Goal: Find specific page/section: Find specific page/section

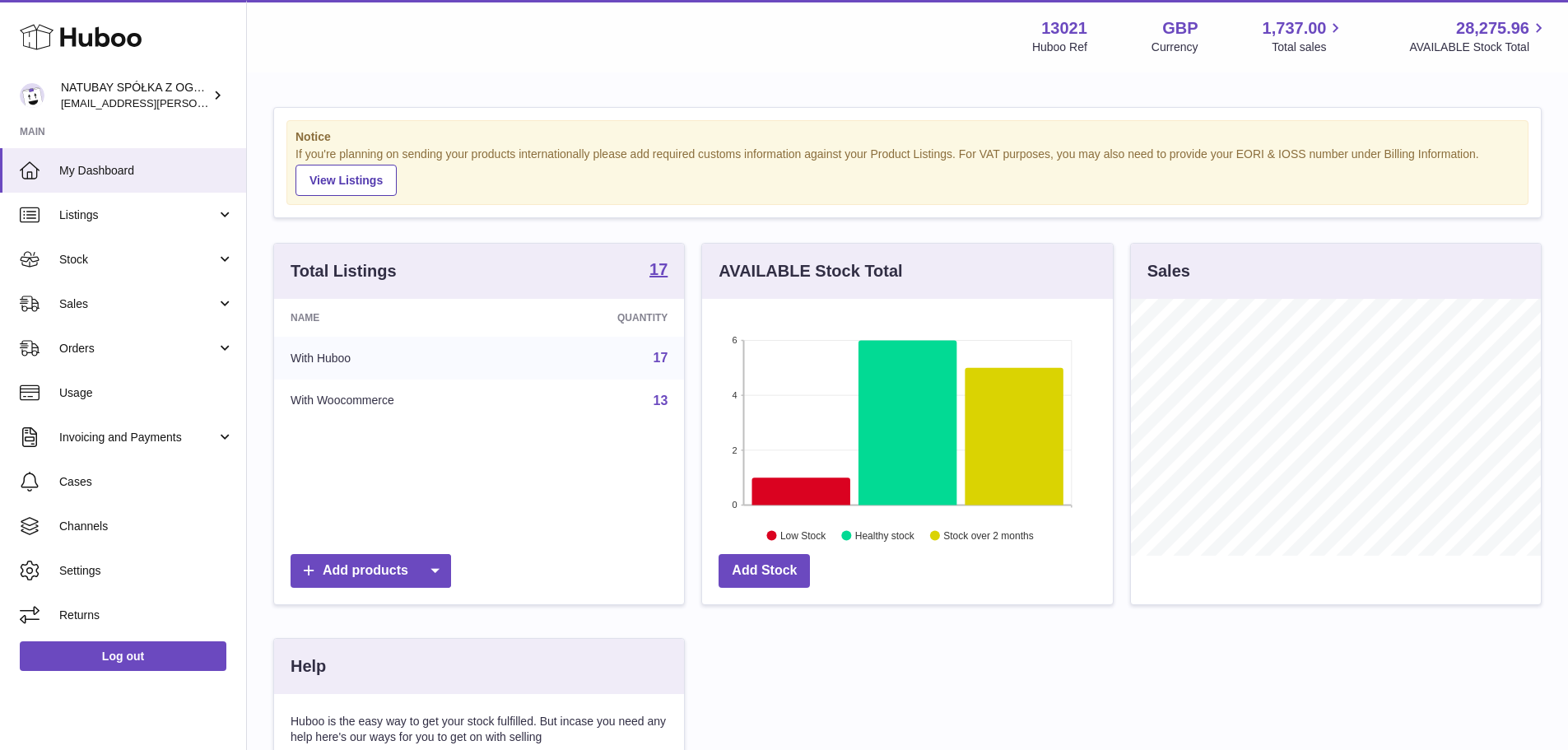
scroll to position [256, 411]
drag, startPoint x: 113, startPoint y: 256, endPoint x: 88, endPoint y: 311, distance: 60.4
click at [113, 256] on span "Stock" at bounding box center [137, 259] width 157 height 15
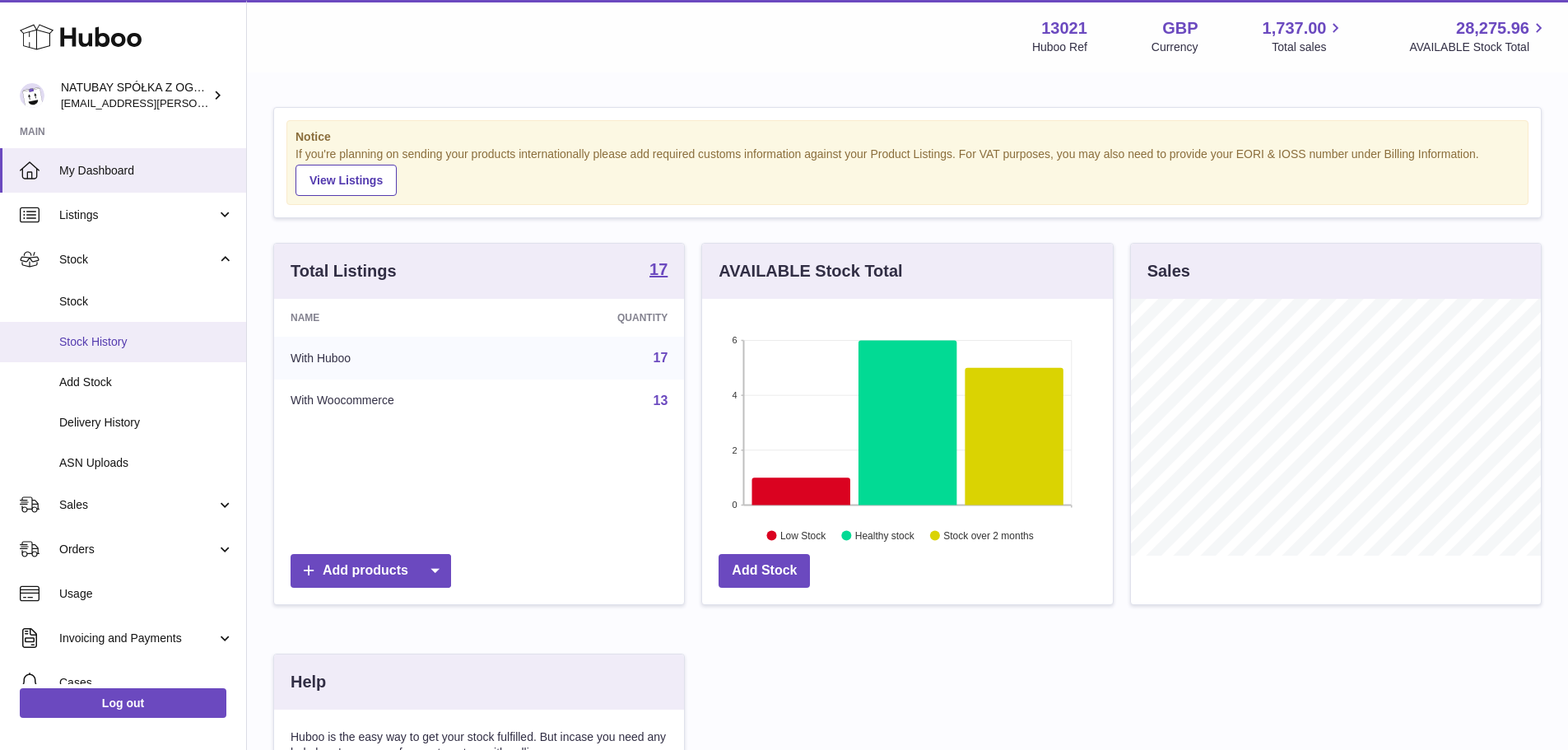
click at [87, 322] on link "Stock History" at bounding box center [123, 342] width 246 height 40
click at [148, 286] on link "Stock" at bounding box center [123, 301] width 246 height 40
click at [151, 285] on link "Stock" at bounding box center [123, 301] width 246 height 40
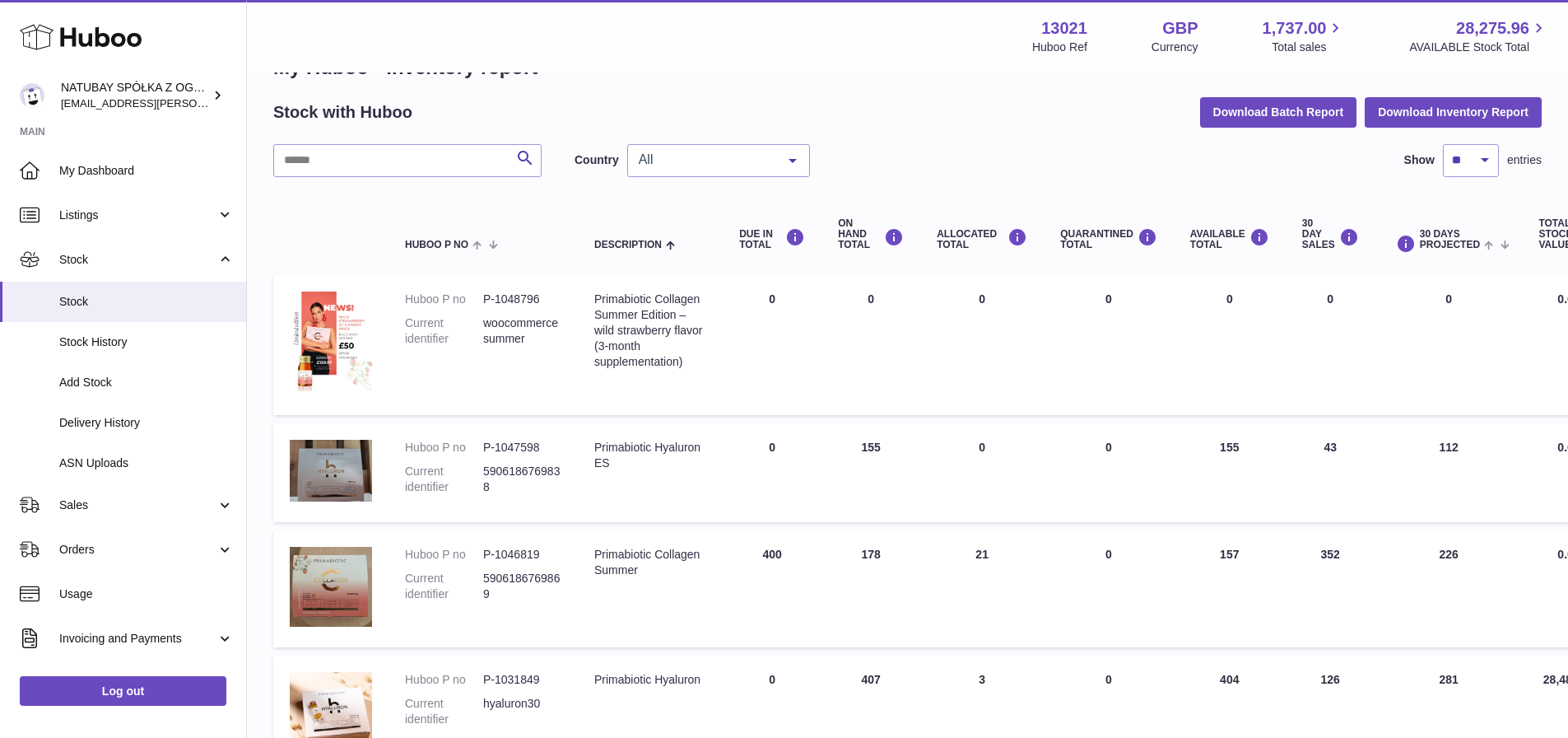
scroll to position [82, 0]
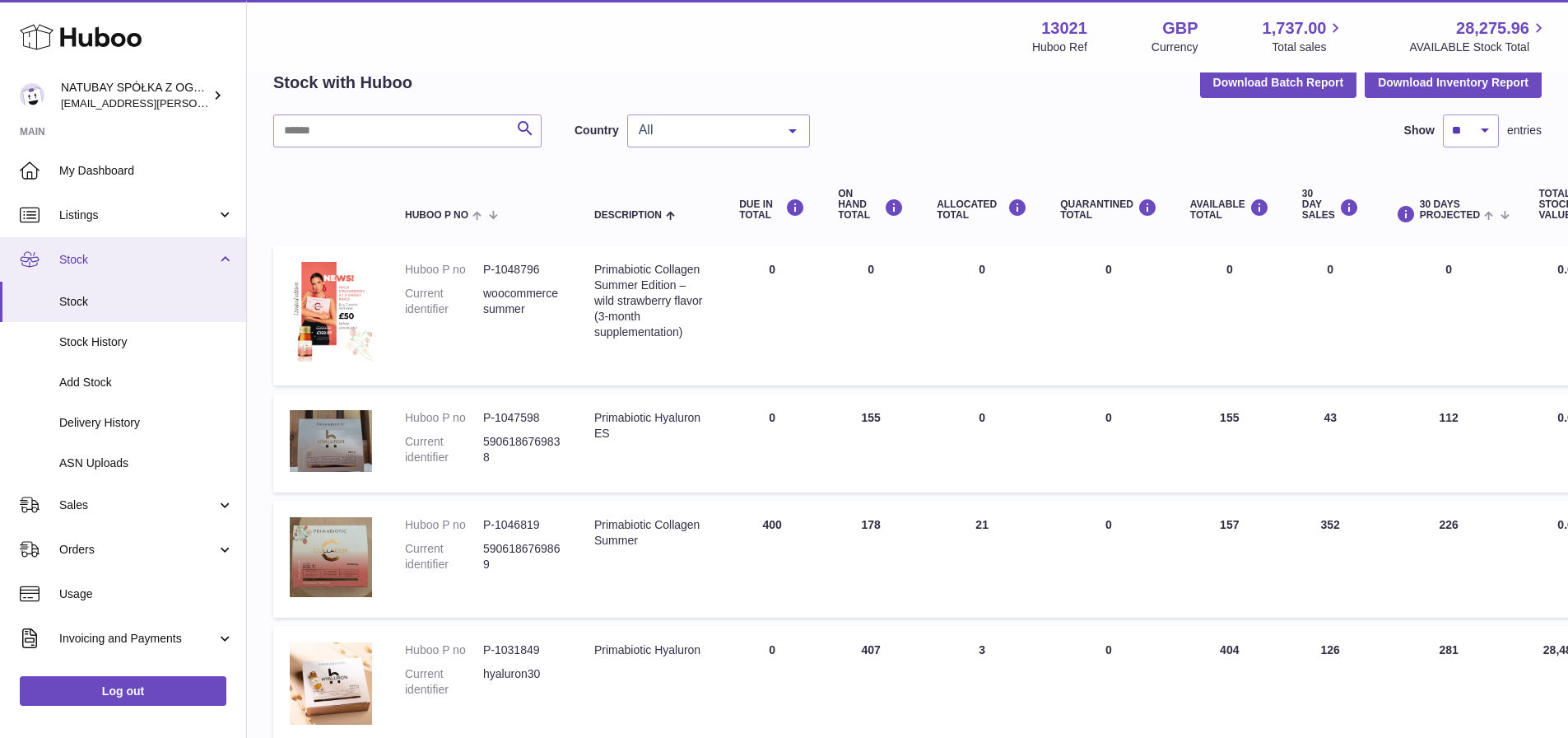
click at [150, 269] on link "Stock" at bounding box center [123, 259] width 246 height 45
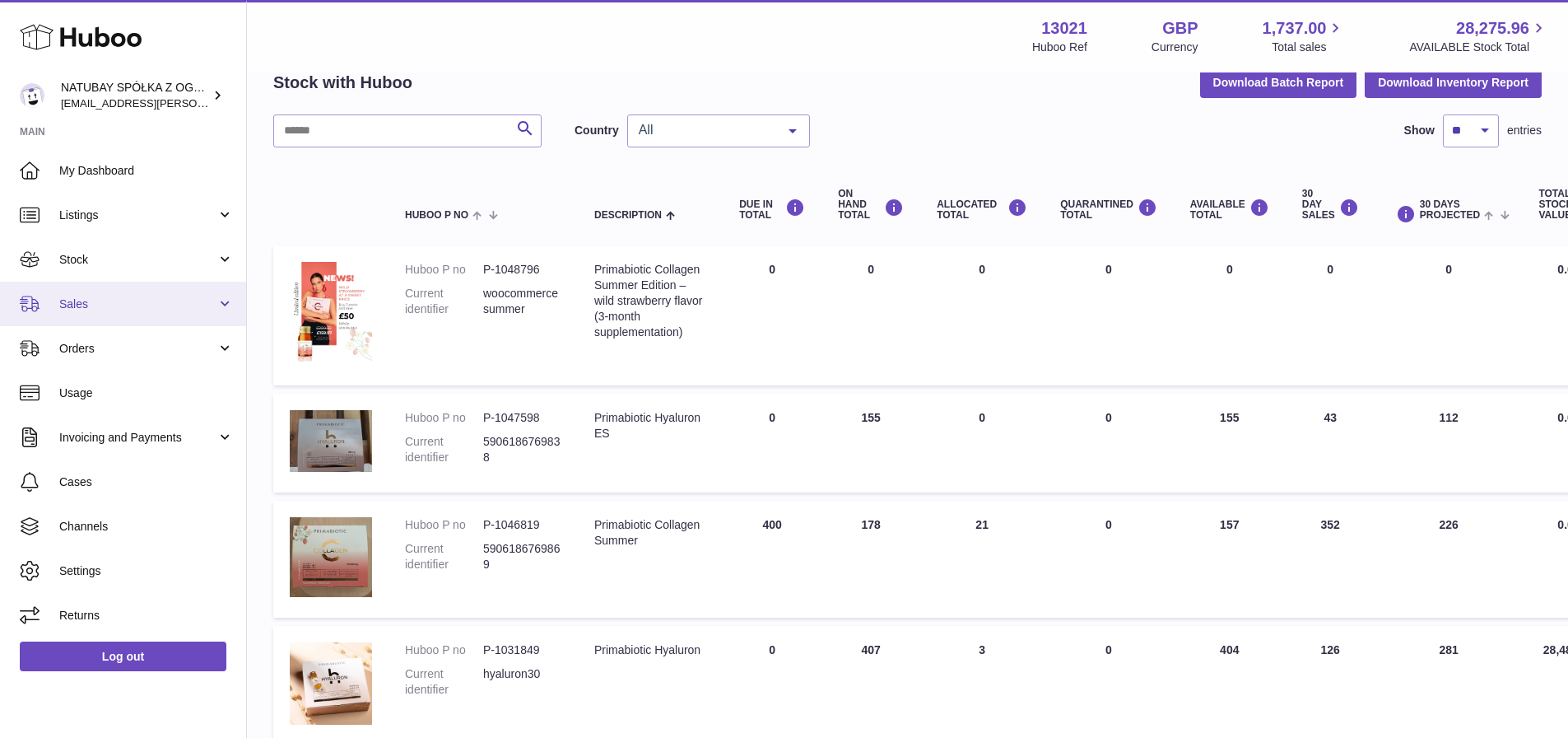
click at [130, 320] on link "Sales" at bounding box center [123, 303] width 246 height 45
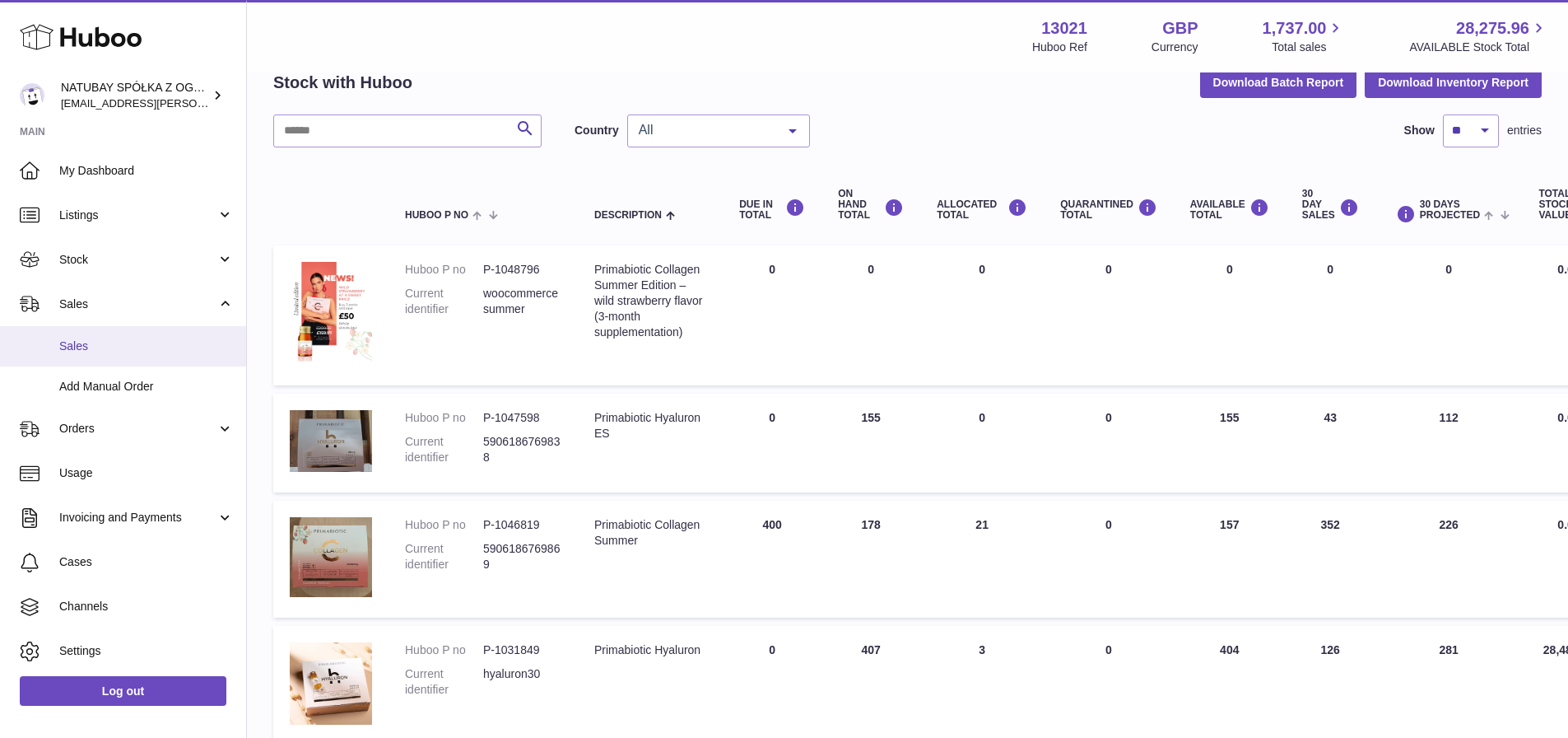
click at [141, 332] on link "Sales" at bounding box center [123, 346] width 246 height 40
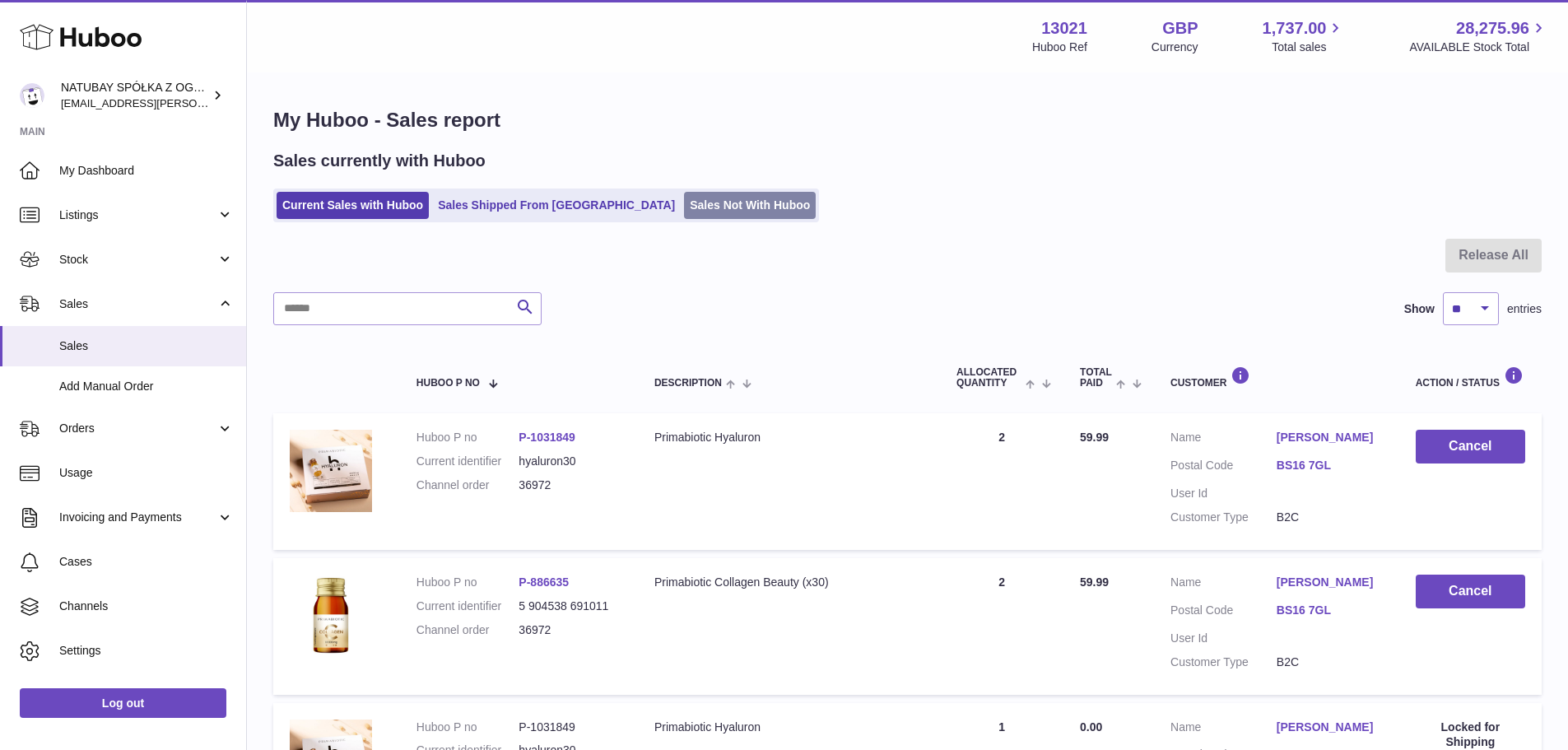
click at [684, 194] on link "Sales Not With Huboo" at bounding box center [750, 205] width 132 height 28
